Goal: Information Seeking & Learning: Understand process/instructions

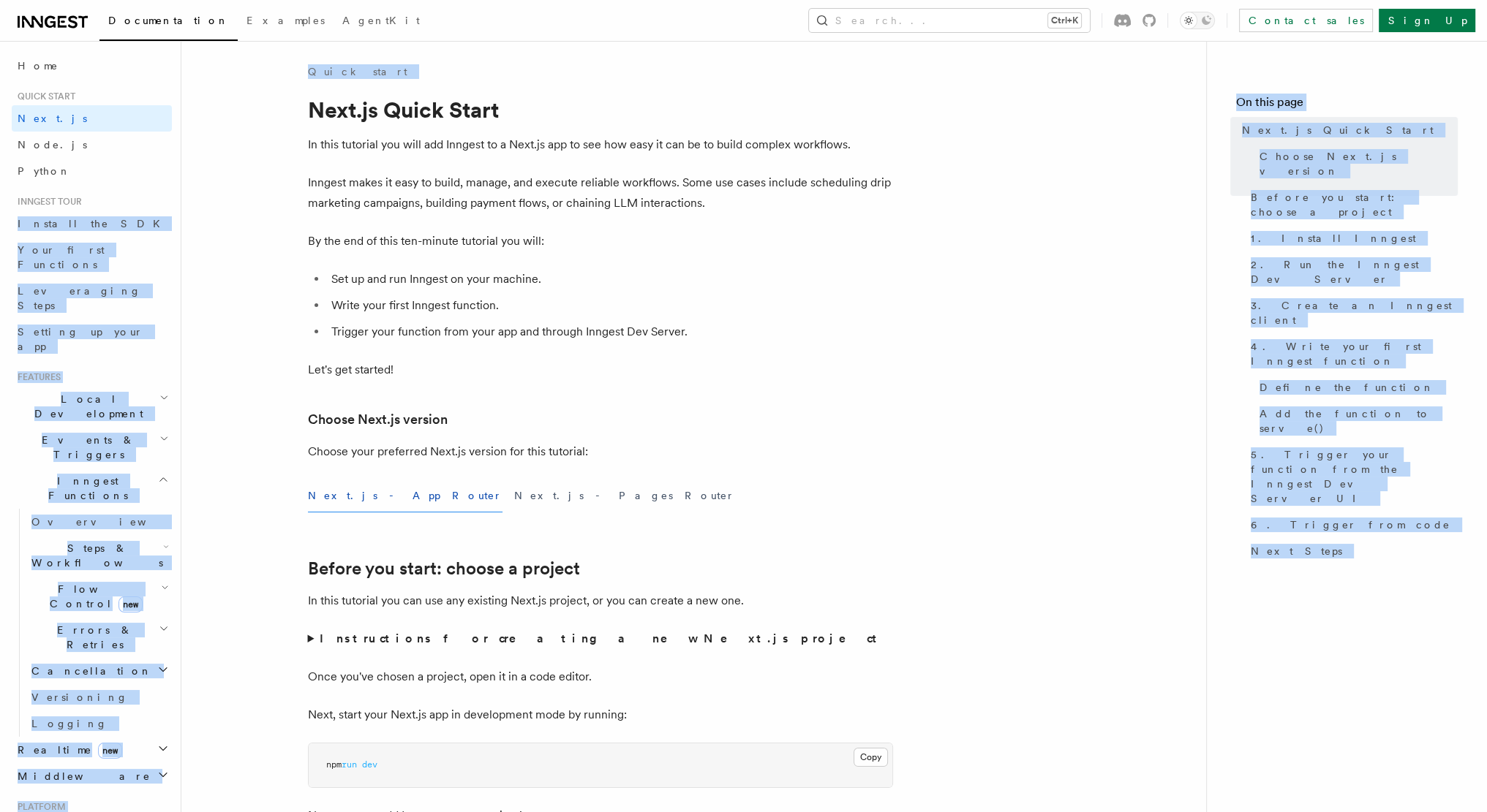
click at [308, 97] on h1 "Next.js Quick Start" at bounding box center [600, 110] width 585 height 26
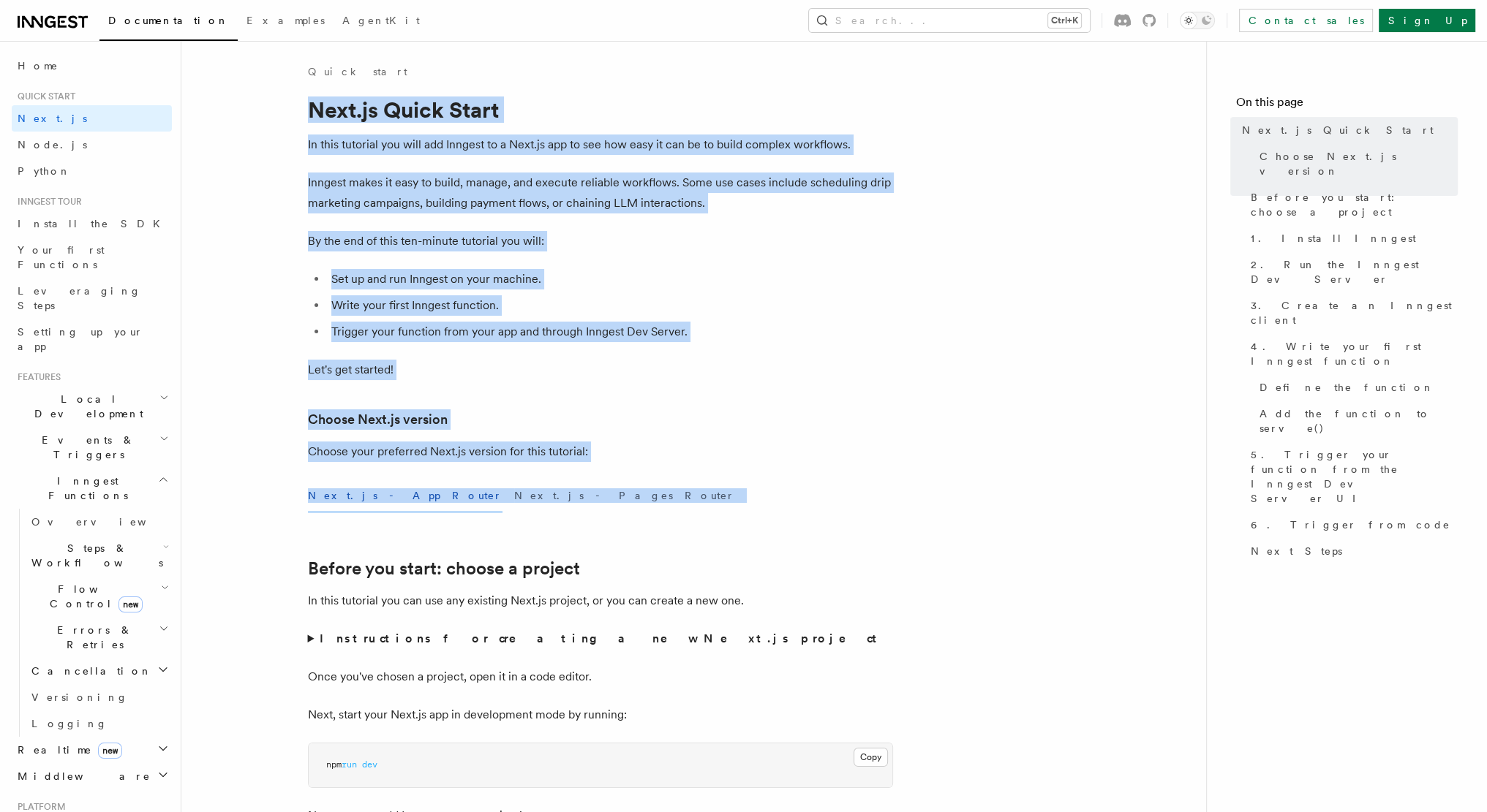
drag, startPoint x: 307, startPoint y: 97, endPoint x: 695, endPoint y: 482, distance: 546.6
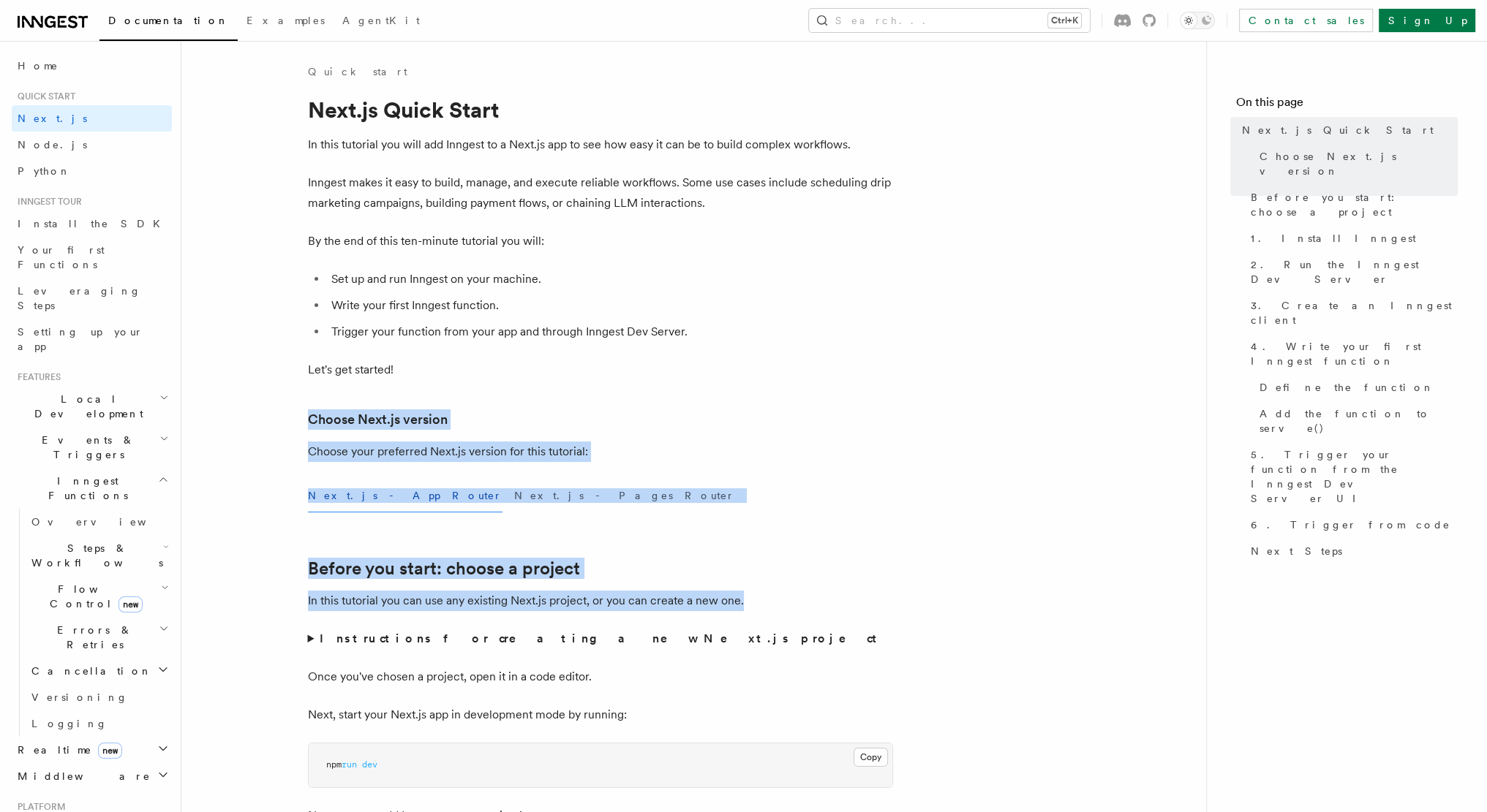
drag, startPoint x: 1030, startPoint y: 589, endPoint x: 675, endPoint y: 344, distance: 431.3
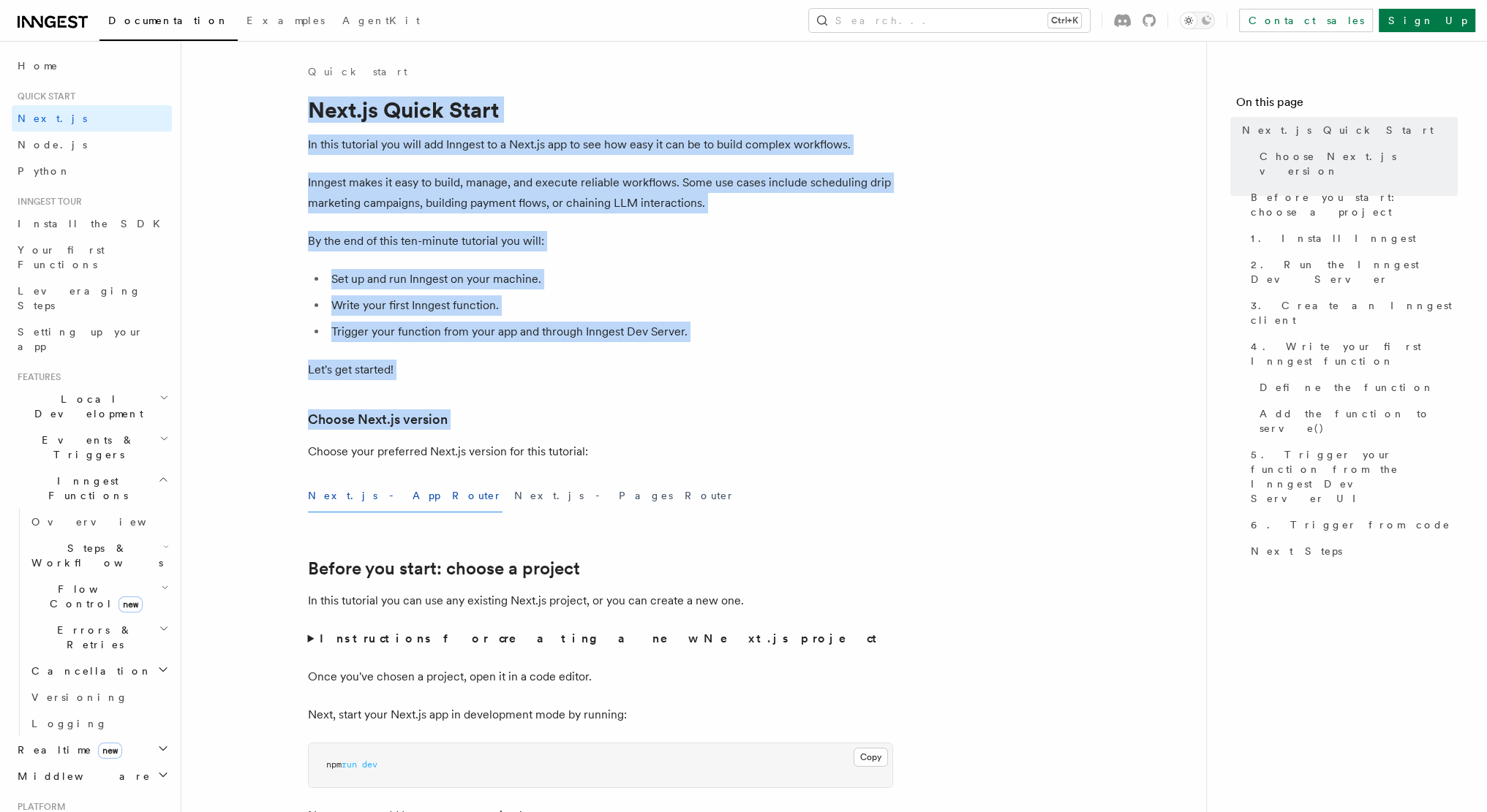
drag, startPoint x: 303, startPoint y: 101, endPoint x: 565, endPoint y: 428, distance: 419.0
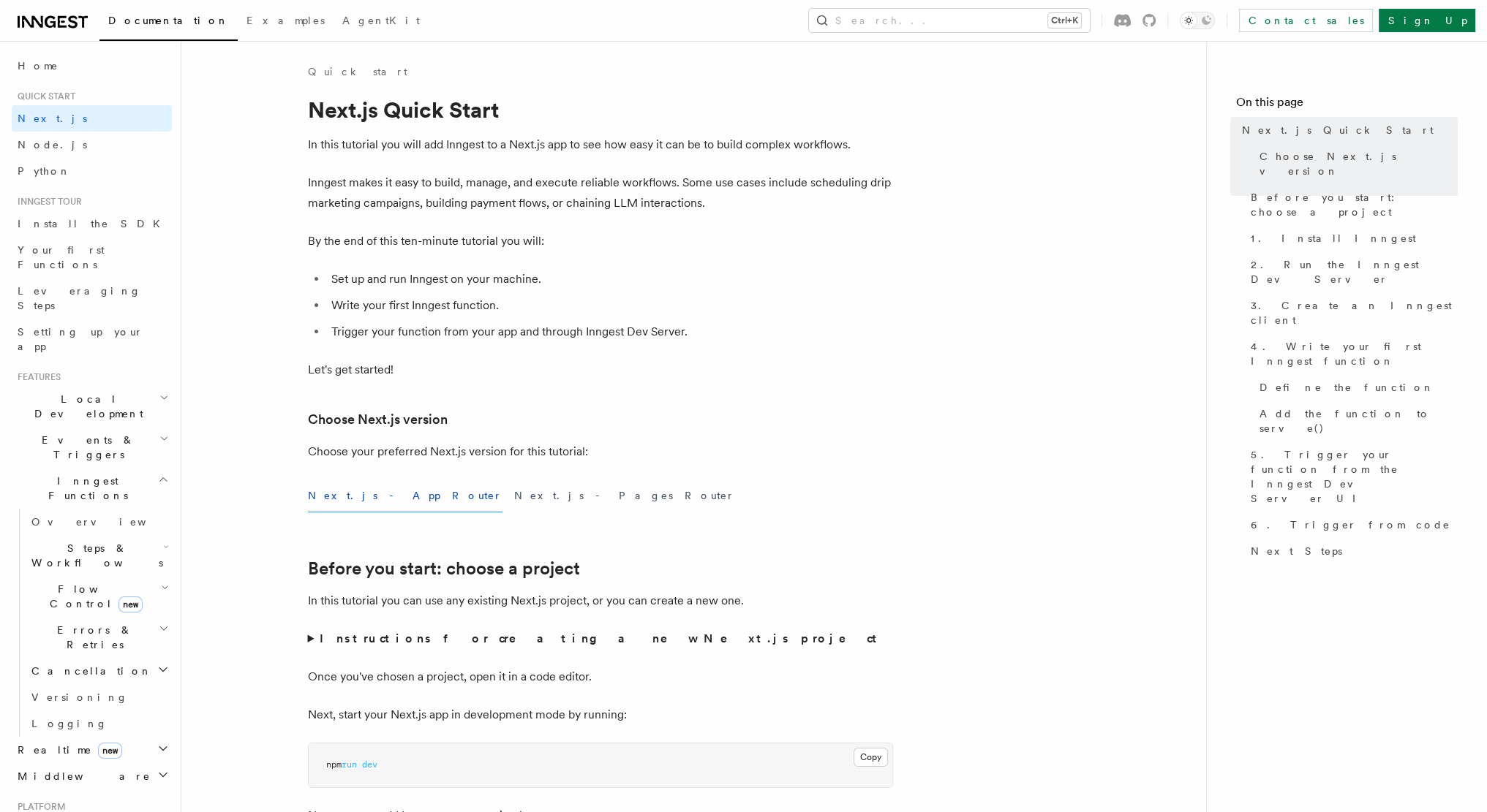
click at [567, 450] on p "Choose your preferred Next.js version for this tutorial:" at bounding box center [600, 452] width 585 height 21
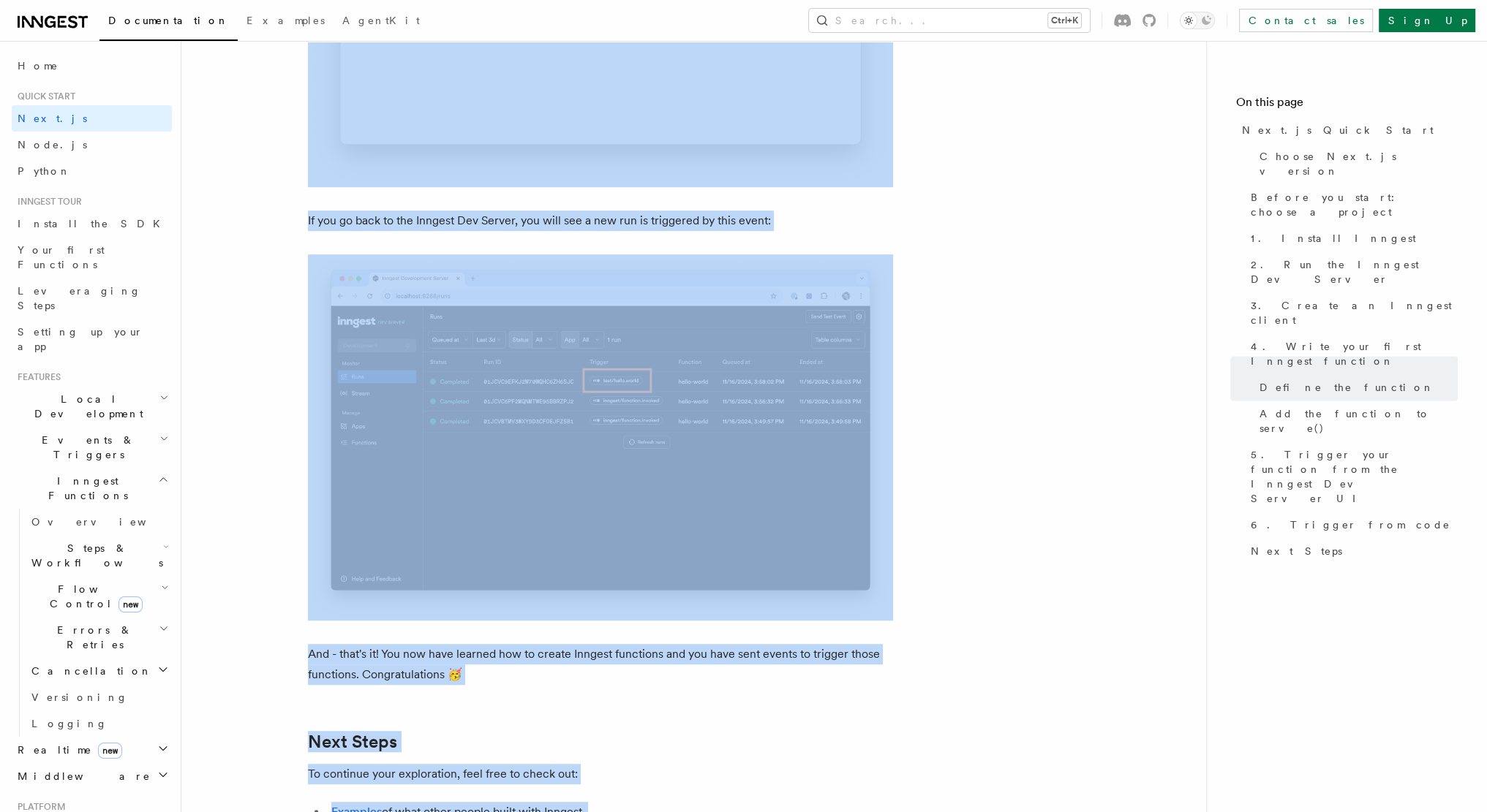
scroll to position [9041, 0]
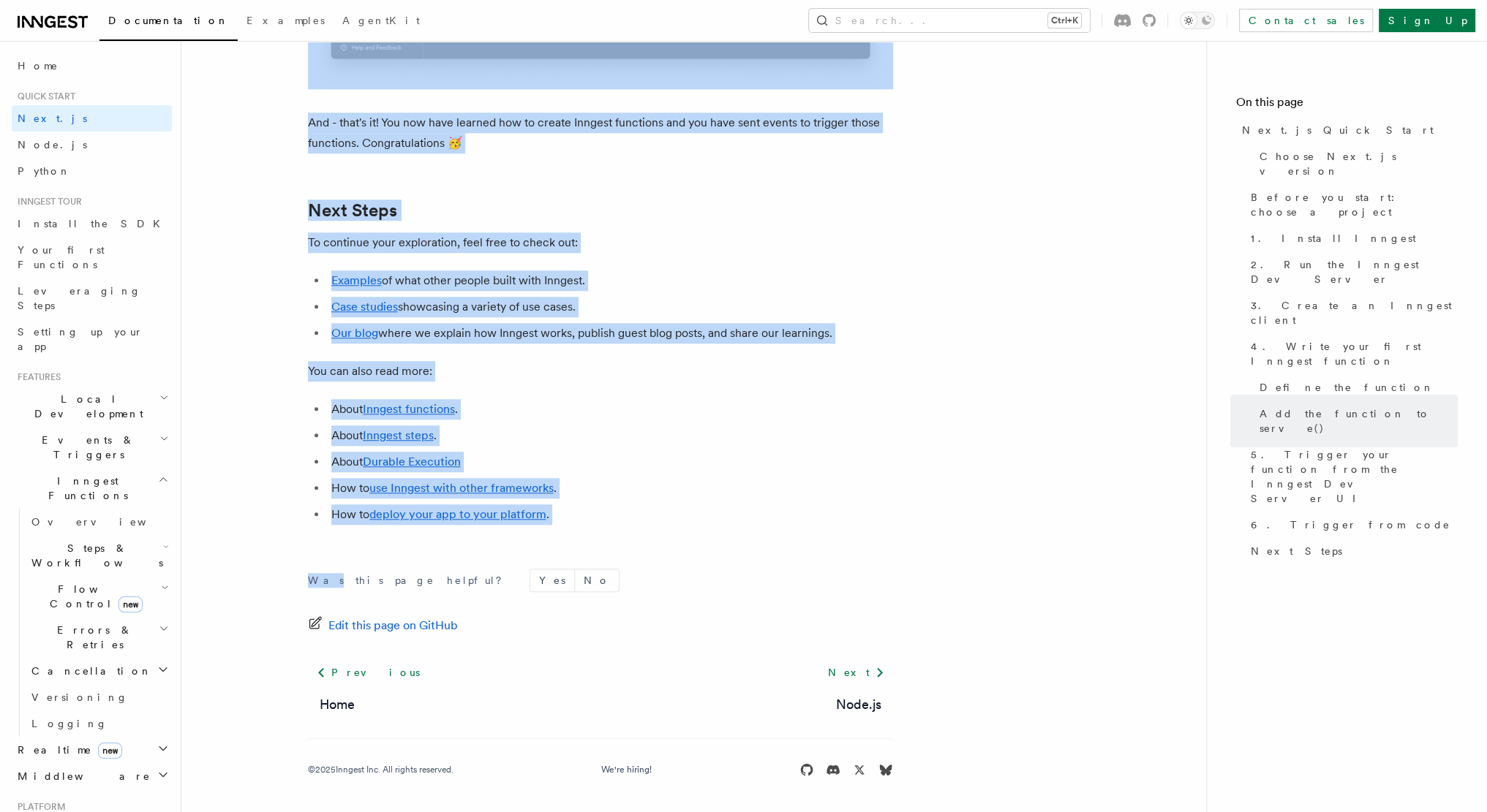
drag, startPoint x: 307, startPoint y: 102, endPoint x: 544, endPoint y: 564, distance: 519.2
copy article "Next.js Quick Start In this tutorial you will add Inngest to a Next.js app to s…"
